Goal: Find specific page/section: Find specific page/section

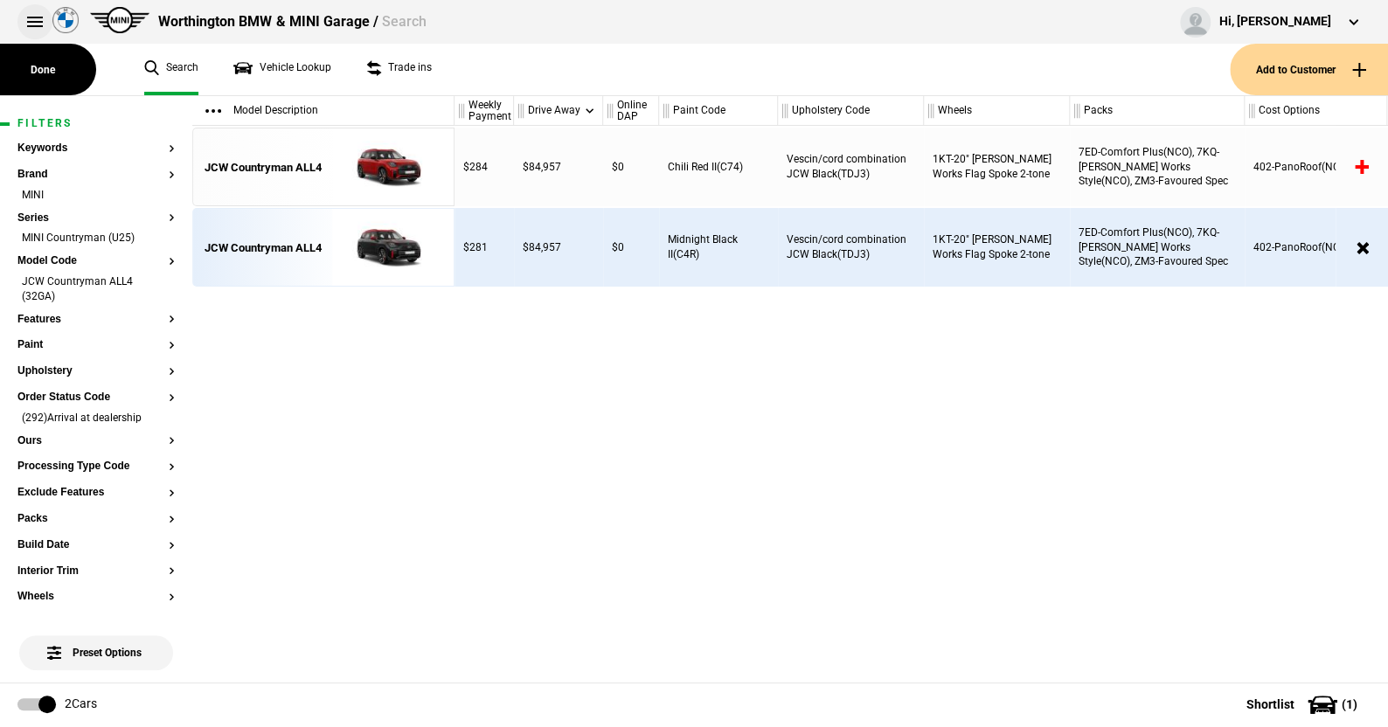
click at [36, 18] on button at bounding box center [34, 21] width 35 height 35
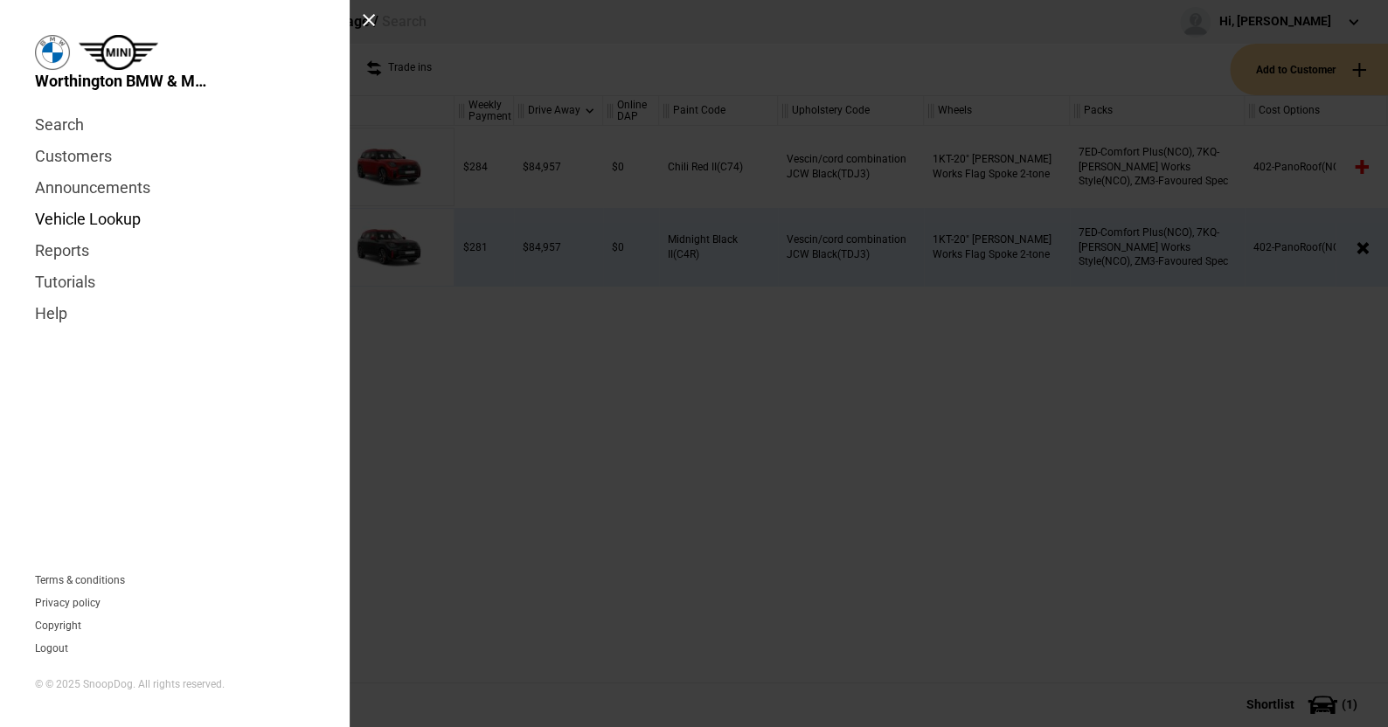
click at [91, 214] on link "Vehicle Lookup" at bounding box center [175, 219] width 280 height 31
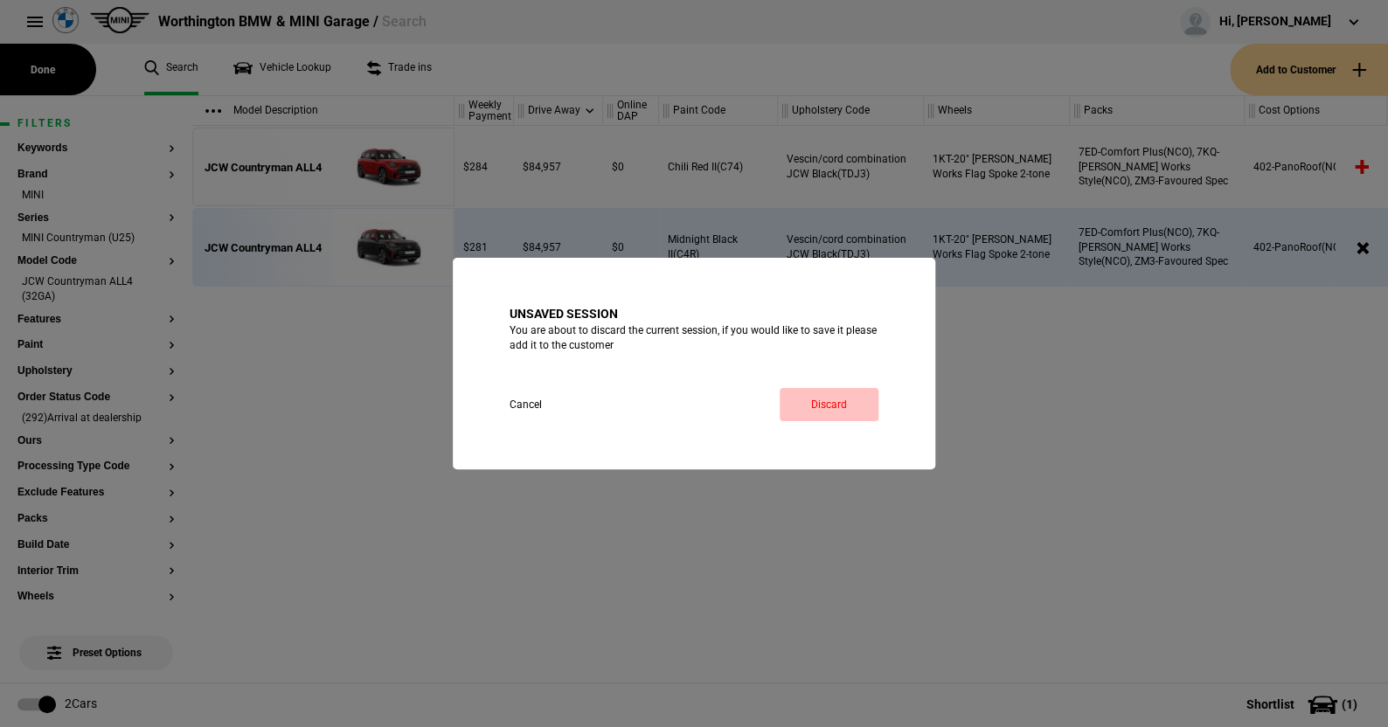
click at [823, 398] on link "Discard" at bounding box center [829, 404] width 99 height 33
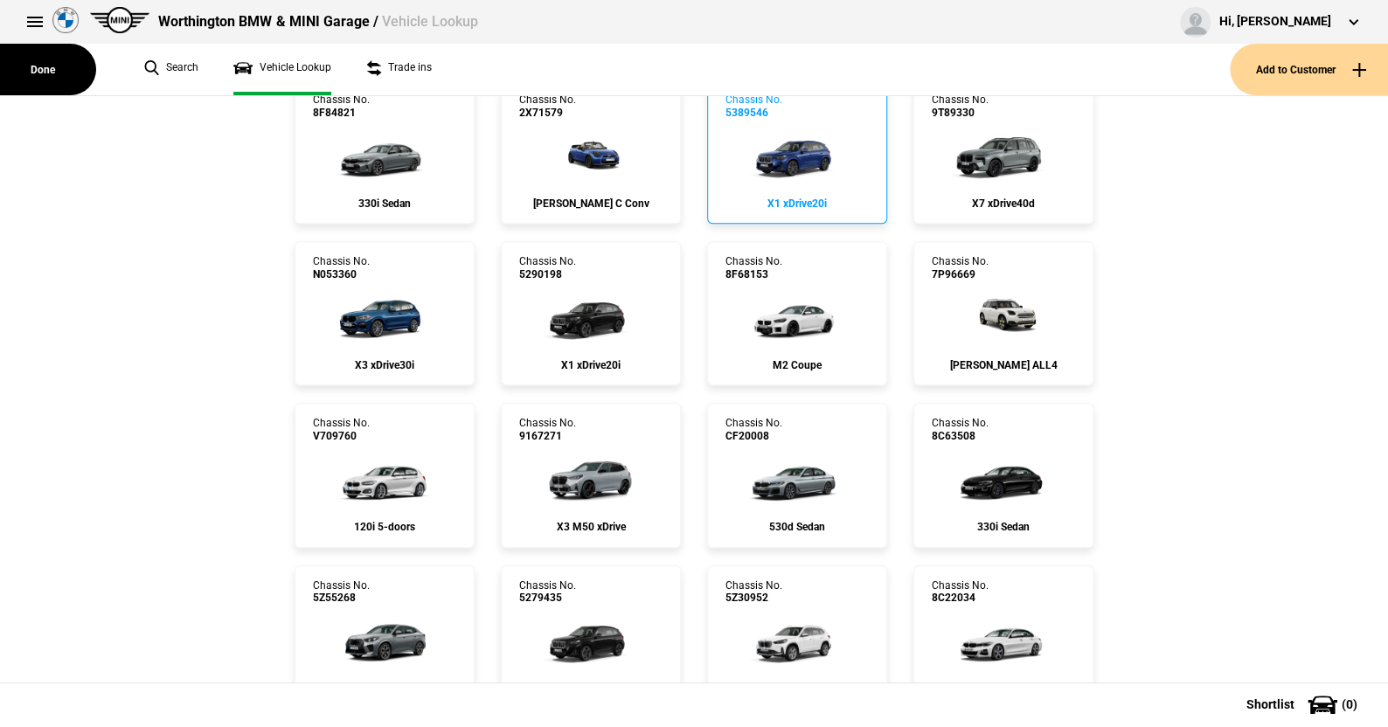
scroll to position [524, 0]
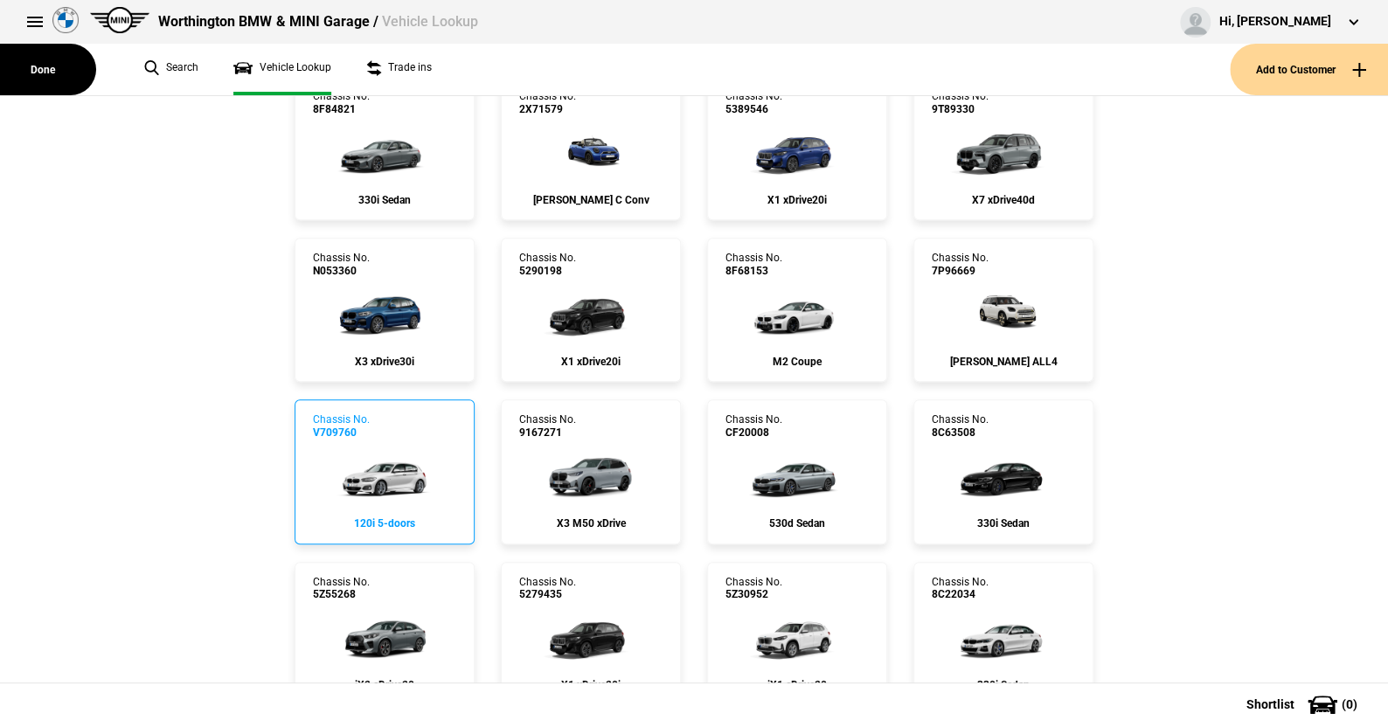
click at [375, 467] on img at bounding box center [384, 474] width 116 height 70
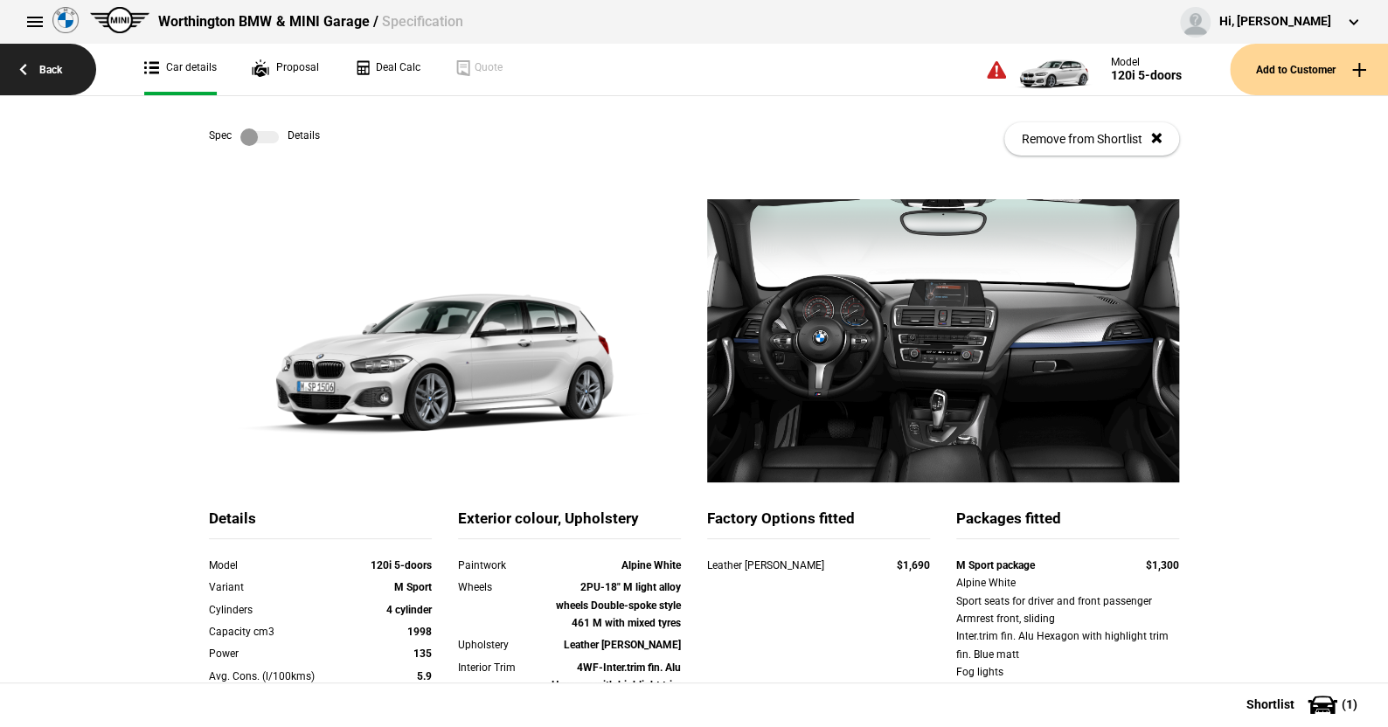
click at [51, 70] on link "Back" at bounding box center [48, 70] width 96 height 52
